Goal: Information Seeking & Learning: Learn about a topic

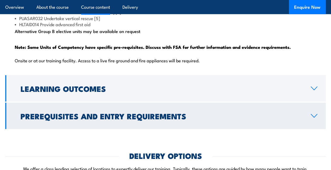
scroll to position [666, 0]
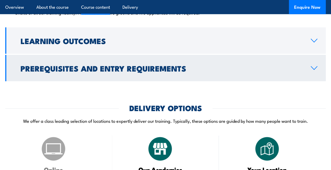
click at [314, 70] on icon at bounding box center [314, 68] width 7 height 4
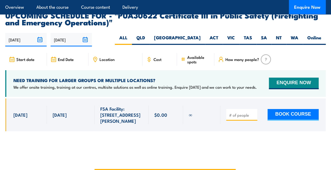
scroll to position [935, 0]
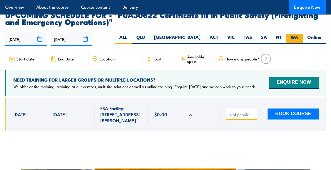
click at [294, 34] on label "WA" at bounding box center [295, 39] width 17 height 10
click at [299, 34] on input "WA" at bounding box center [300, 35] width 3 height 3
radio input "true"
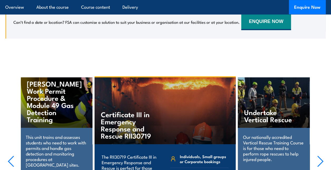
scroll to position [1127, 0]
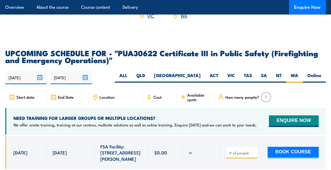
scroll to position [935, 0]
